Goal: Understand process/instructions: Learn how to perform a task or action

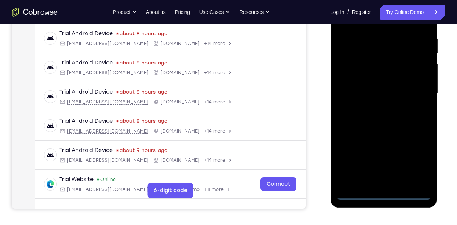
scroll to position [141, 0]
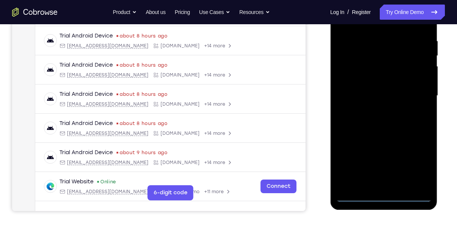
click at [384, 195] on div at bounding box center [383, 96] width 95 height 212
click at [412, 162] on div at bounding box center [383, 96] width 95 height 212
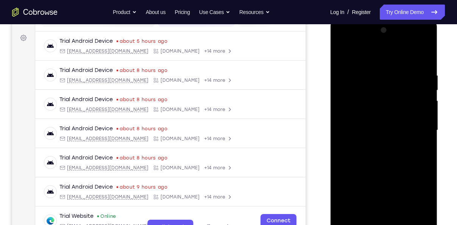
scroll to position [106, 0]
click at [371, 56] on div at bounding box center [383, 131] width 95 height 212
click at [420, 129] on div at bounding box center [383, 131] width 95 height 212
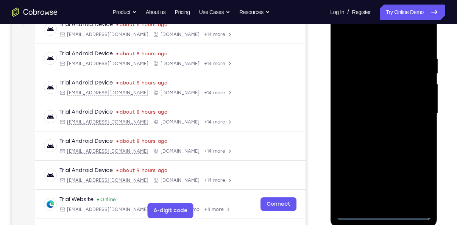
scroll to position [124, 0]
click at [389, 178] on div at bounding box center [383, 113] width 95 height 212
click at [389, 204] on div at bounding box center [383, 113] width 95 height 212
click at [373, 106] on div at bounding box center [383, 113] width 95 height 212
click at [383, 97] on div at bounding box center [383, 113] width 95 height 212
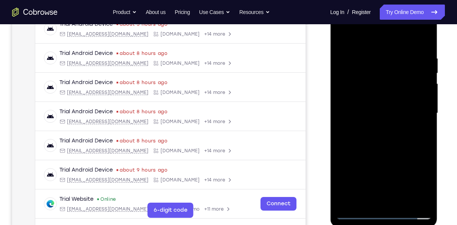
click at [365, 113] on div at bounding box center [383, 113] width 95 height 212
click at [354, 133] on div at bounding box center [383, 113] width 95 height 212
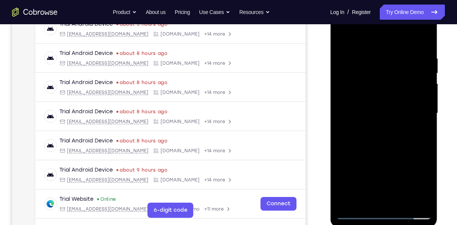
click at [400, 148] on div at bounding box center [383, 113] width 95 height 212
click at [419, 140] on div at bounding box center [383, 113] width 95 height 212
click at [421, 140] on div at bounding box center [383, 113] width 95 height 212
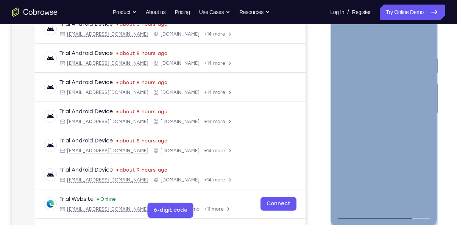
drag, startPoint x: 431, startPoint y: 145, endPoint x: 425, endPoint y: 143, distance: 6.7
click at [425, 143] on div at bounding box center [383, 115] width 107 height 226
click at [425, 143] on div at bounding box center [383, 113] width 95 height 212
click at [425, 145] on div at bounding box center [383, 113] width 95 height 212
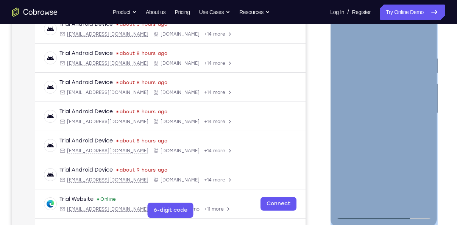
click at [425, 145] on div at bounding box center [383, 113] width 95 height 212
click at [374, 55] on div at bounding box center [383, 113] width 95 height 212
click at [425, 202] on div at bounding box center [383, 113] width 95 height 212
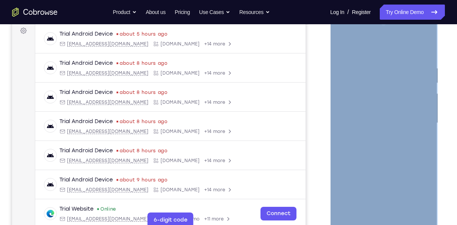
scroll to position [114, 0]
click at [401, 46] on div at bounding box center [383, 123] width 95 height 212
click at [391, 61] on div at bounding box center [383, 123] width 95 height 212
click at [423, 50] on div at bounding box center [383, 123] width 95 height 212
click at [403, 210] on div at bounding box center [383, 123] width 95 height 212
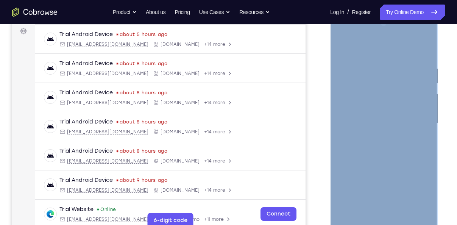
click at [374, 158] on div at bounding box center [383, 123] width 95 height 212
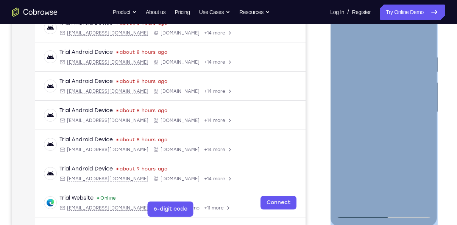
scroll to position [125, 0]
click at [355, 210] on div at bounding box center [383, 112] width 95 height 212
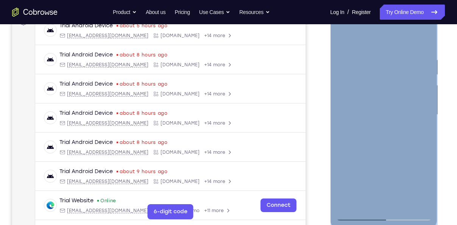
scroll to position [122, 0]
click at [400, 54] on div at bounding box center [383, 115] width 95 height 212
click at [419, 40] on div at bounding box center [383, 115] width 95 height 212
click at [378, 27] on div at bounding box center [383, 115] width 95 height 212
click at [344, 61] on div at bounding box center [383, 115] width 95 height 212
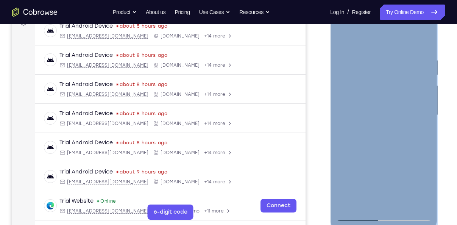
click at [426, 132] on div at bounding box center [383, 115] width 95 height 212
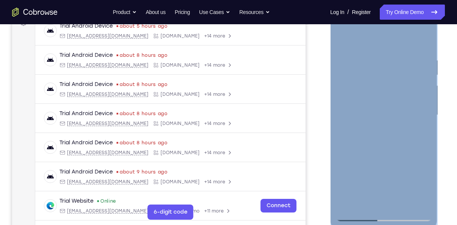
click at [426, 132] on div at bounding box center [383, 115] width 95 height 212
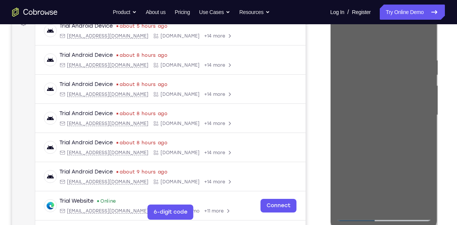
click at [311, 94] on div "Your Support Agent Your Customer Web iOS Android" at bounding box center [228, 91] width 432 height 280
click at [305, 148] on div "Your Support Agent Your Customer Web iOS Android" at bounding box center [228, 91] width 432 height 280
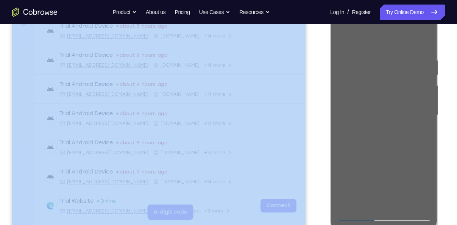
click at [305, 148] on div "Your Support Agent Your Customer Web iOS Android" at bounding box center [228, 91] width 432 height 280
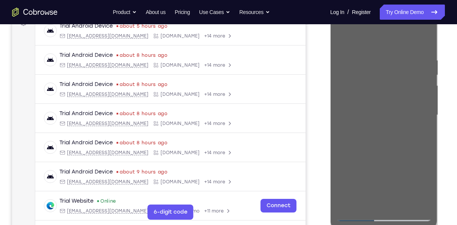
click at [455, 158] on div "Your Support Agent Your Customer Web iOS Android Next Steps We’d be happy to gi…" at bounding box center [228, 151] width 457 height 499
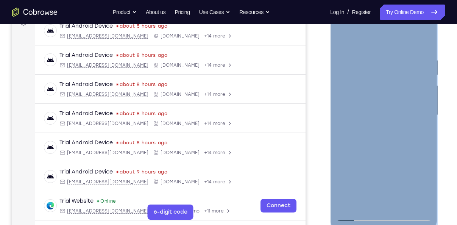
click at [425, 121] on div at bounding box center [383, 115] width 95 height 212
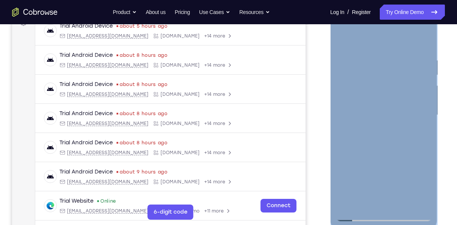
click at [425, 121] on div at bounding box center [383, 115] width 95 height 212
click at [423, 205] on div at bounding box center [383, 115] width 95 height 212
click at [425, 204] on div at bounding box center [383, 115] width 95 height 212
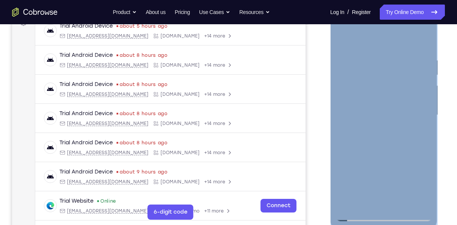
click at [425, 204] on div at bounding box center [383, 115] width 95 height 212
click at [426, 199] on div at bounding box center [383, 115] width 95 height 212
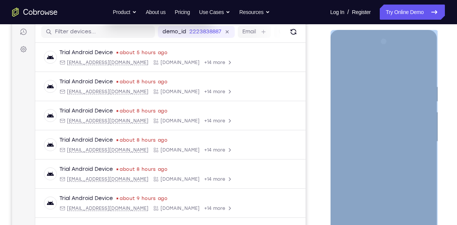
scroll to position [98, 0]
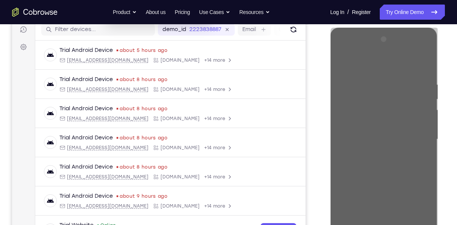
click at [449, 149] on div "Your Support Agent Your Customer Web iOS Android Next Steps We’d be happy to gi…" at bounding box center [228, 176] width 457 height 499
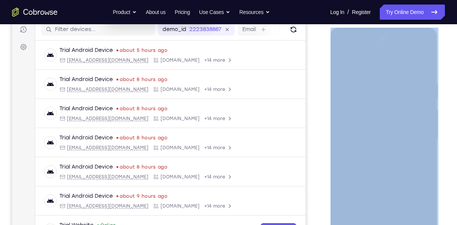
click at [449, 149] on div "Your Support Agent Your Customer Web iOS Android Next Steps We’d be happy to gi…" at bounding box center [228, 176] width 457 height 499
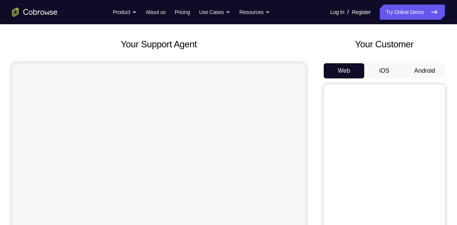
click at [422, 69] on button "Android" at bounding box center [424, 70] width 40 height 15
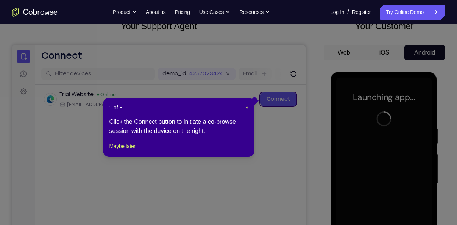
scroll to position [47, 0]
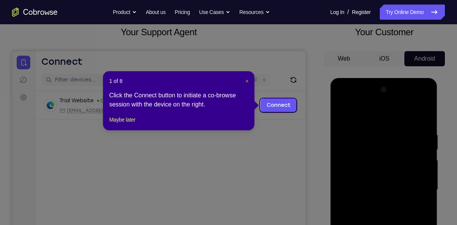
click at [247, 83] on span "×" at bounding box center [246, 81] width 3 height 6
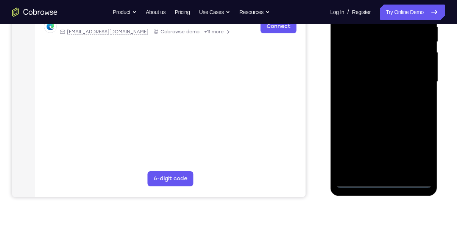
scroll to position [158, 0]
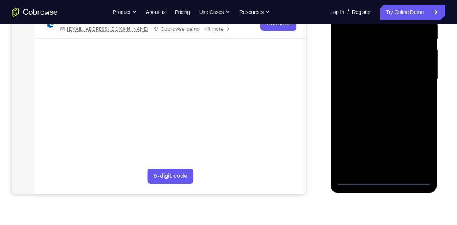
click at [383, 180] on div at bounding box center [383, 79] width 95 height 212
click at [421, 143] on div at bounding box center [383, 79] width 95 height 212
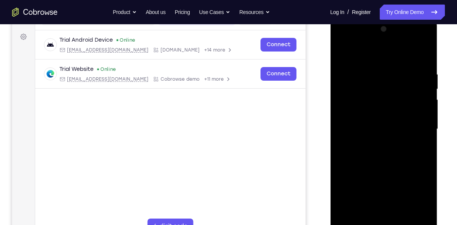
scroll to position [107, 0]
click at [380, 55] on div at bounding box center [383, 129] width 95 height 212
click at [414, 125] on div at bounding box center [383, 129] width 95 height 212
click at [375, 143] on div at bounding box center [383, 129] width 95 height 212
click at [367, 124] on div at bounding box center [383, 129] width 95 height 212
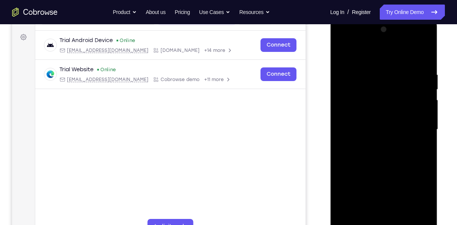
click at [371, 111] on div at bounding box center [383, 129] width 95 height 212
click at [371, 139] on div at bounding box center [383, 129] width 95 height 212
click at [383, 129] on div at bounding box center [383, 129] width 95 height 212
click at [363, 153] on div at bounding box center [383, 129] width 95 height 212
click at [401, 165] on div at bounding box center [383, 129] width 95 height 212
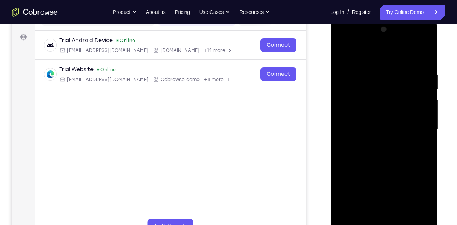
click at [401, 165] on div at bounding box center [383, 129] width 95 height 212
click at [424, 152] on div at bounding box center [383, 129] width 95 height 212
click at [370, 76] on div at bounding box center [383, 129] width 95 height 212
click at [371, 67] on div at bounding box center [383, 129] width 95 height 212
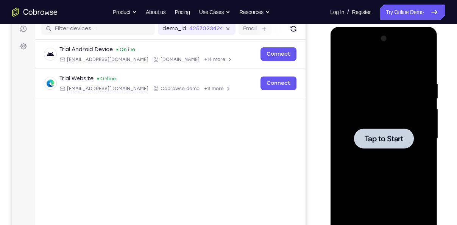
scroll to position [98, 0]
click at [380, 115] on div at bounding box center [383, 139] width 95 height 212
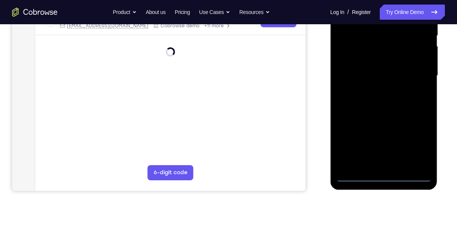
scroll to position [163, 0]
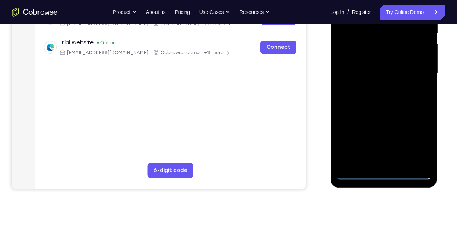
click at [379, 176] on div at bounding box center [383, 73] width 95 height 212
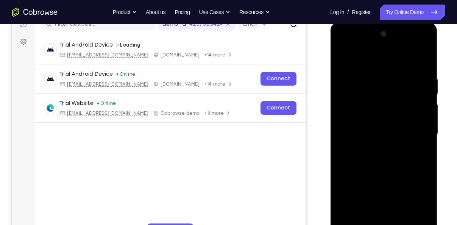
scroll to position [101, 0]
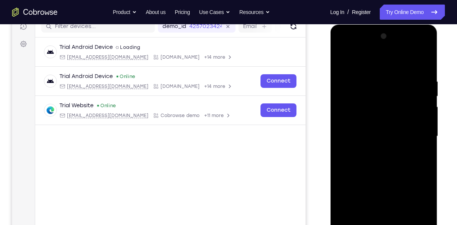
click at [417, 204] on div at bounding box center [383, 136] width 95 height 212
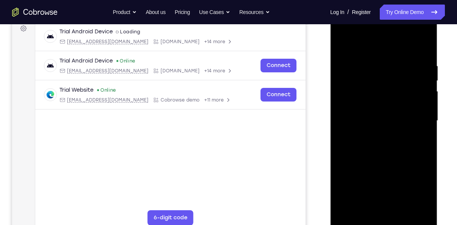
scroll to position [114, 0]
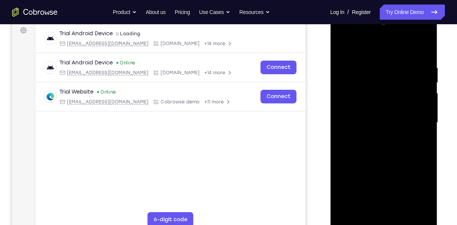
click at [369, 49] on div at bounding box center [383, 123] width 95 height 212
click at [414, 121] on div at bounding box center [383, 123] width 95 height 212
click at [375, 138] on div at bounding box center [383, 123] width 95 height 212
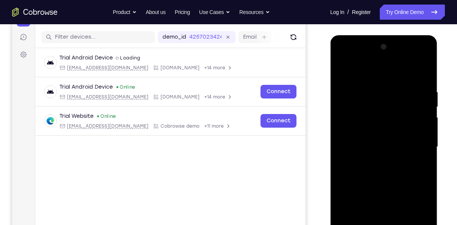
click at [366, 135] on div at bounding box center [383, 147] width 95 height 212
click at [369, 133] on div at bounding box center [383, 147] width 95 height 212
click at [396, 147] on div at bounding box center [383, 147] width 95 height 212
click at [402, 180] on div at bounding box center [383, 147] width 95 height 212
click at [376, 98] on div at bounding box center [383, 147] width 95 height 212
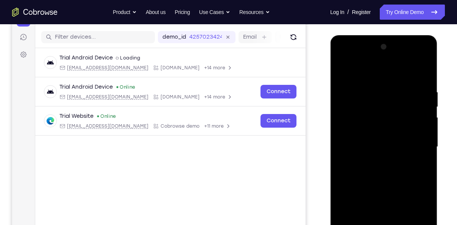
click at [374, 92] on div at bounding box center [383, 147] width 95 height 212
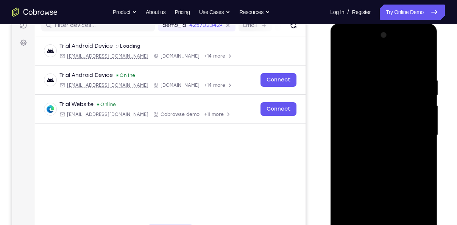
scroll to position [102, 0]
drag, startPoint x: 383, startPoint y: 134, endPoint x: 416, endPoint y: 125, distance: 34.5
click at [416, 125] on div at bounding box center [383, 135] width 95 height 212
click at [400, 60] on div at bounding box center [383, 135] width 95 height 212
click at [396, 67] on div at bounding box center [383, 135] width 95 height 212
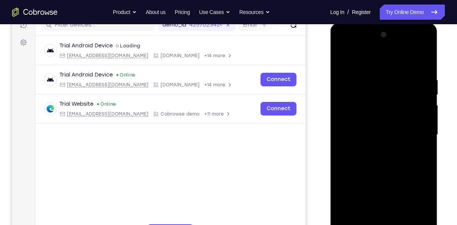
click at [392, 69] on div at bounding box center [383, 135] width 95 height 212
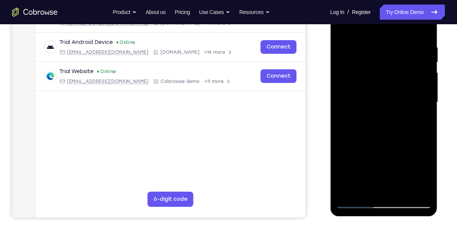
scroll to position [128, 0]
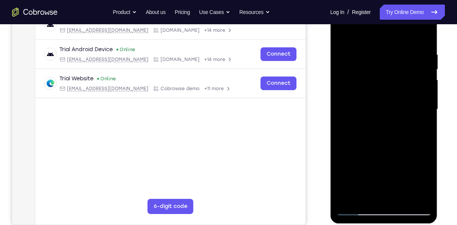
click at [422, 37] on div at bounding box center [383, 109] width 95 height 212
click at [422, 34] on div at bounding box center [383, 109] width 95 height 212
